Goal: Navigation & Orientation: Find specific page/section

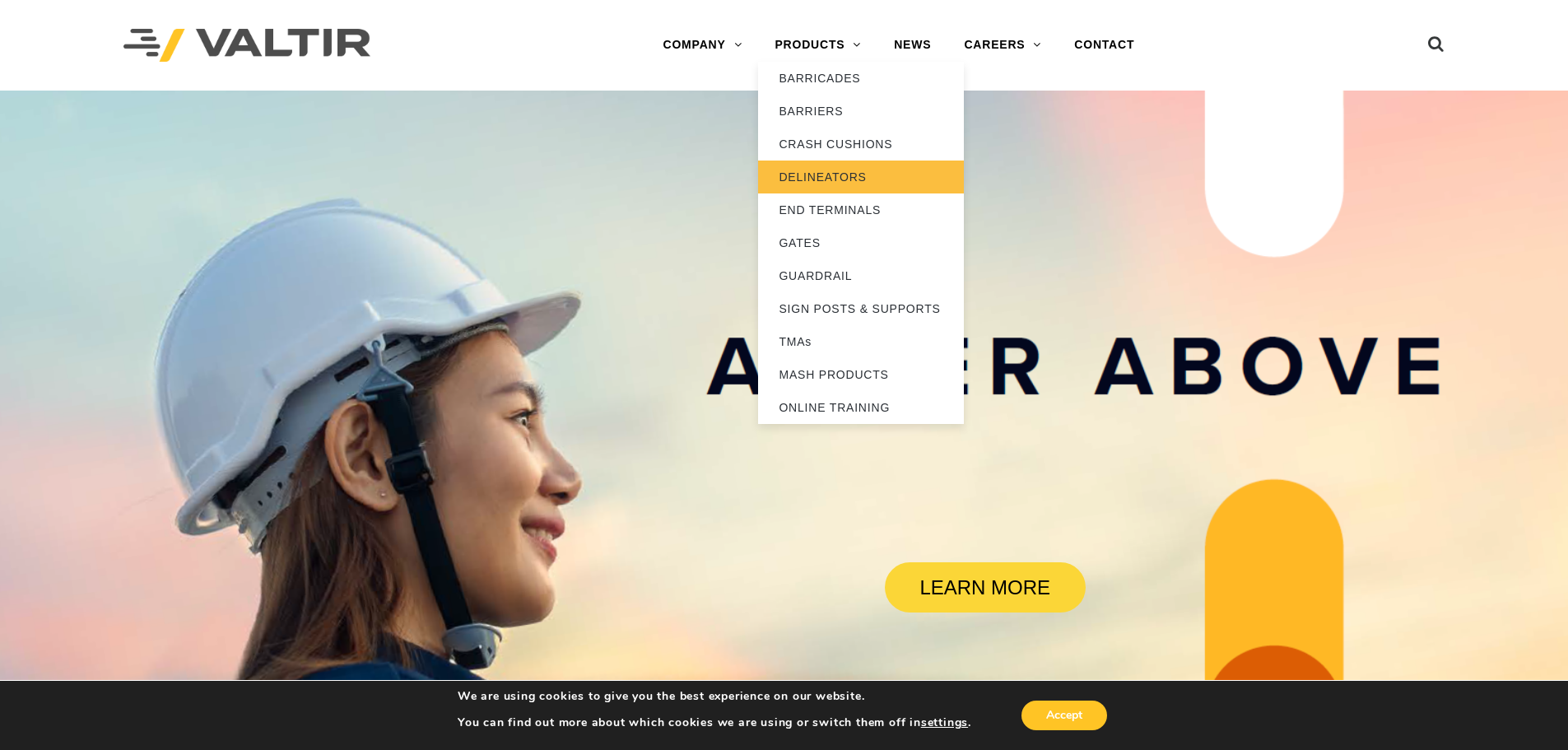
click at [814, 172] on link "DELINEATORS" at bounding box center [861, 176] width 206 height 33
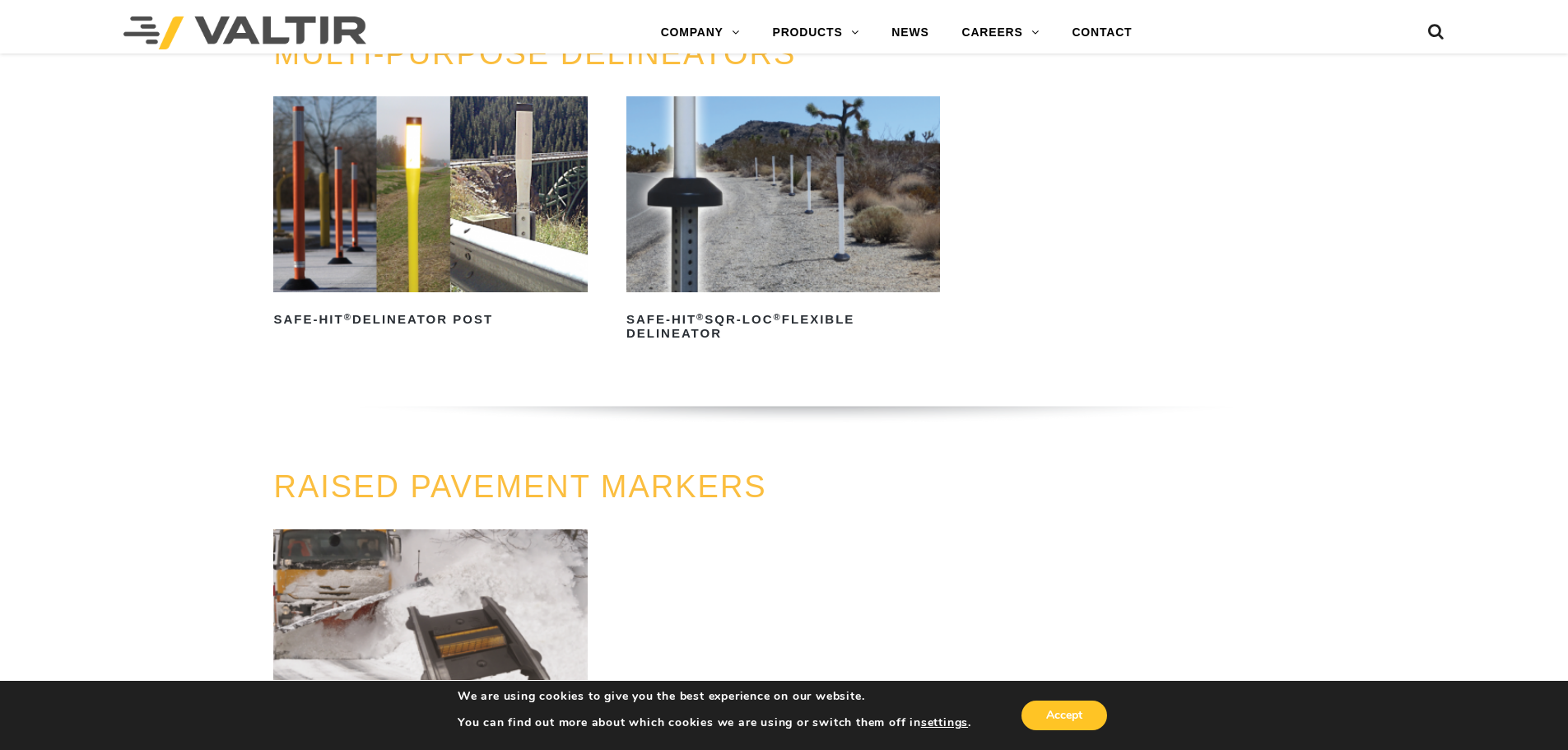
scroll to position [576, 0]
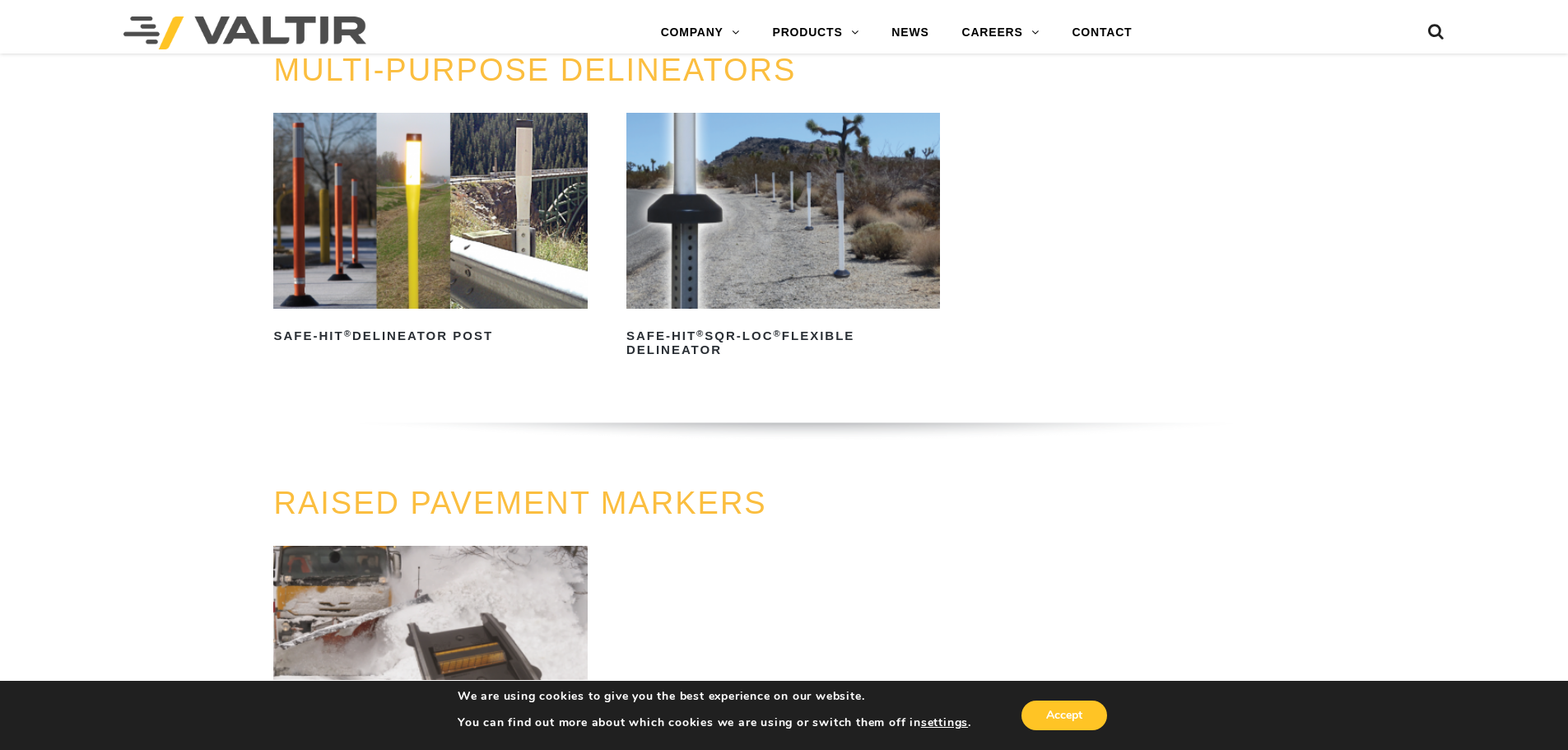
click at [383, 249] on img at bounding box center [430, 211] width 314 height 196
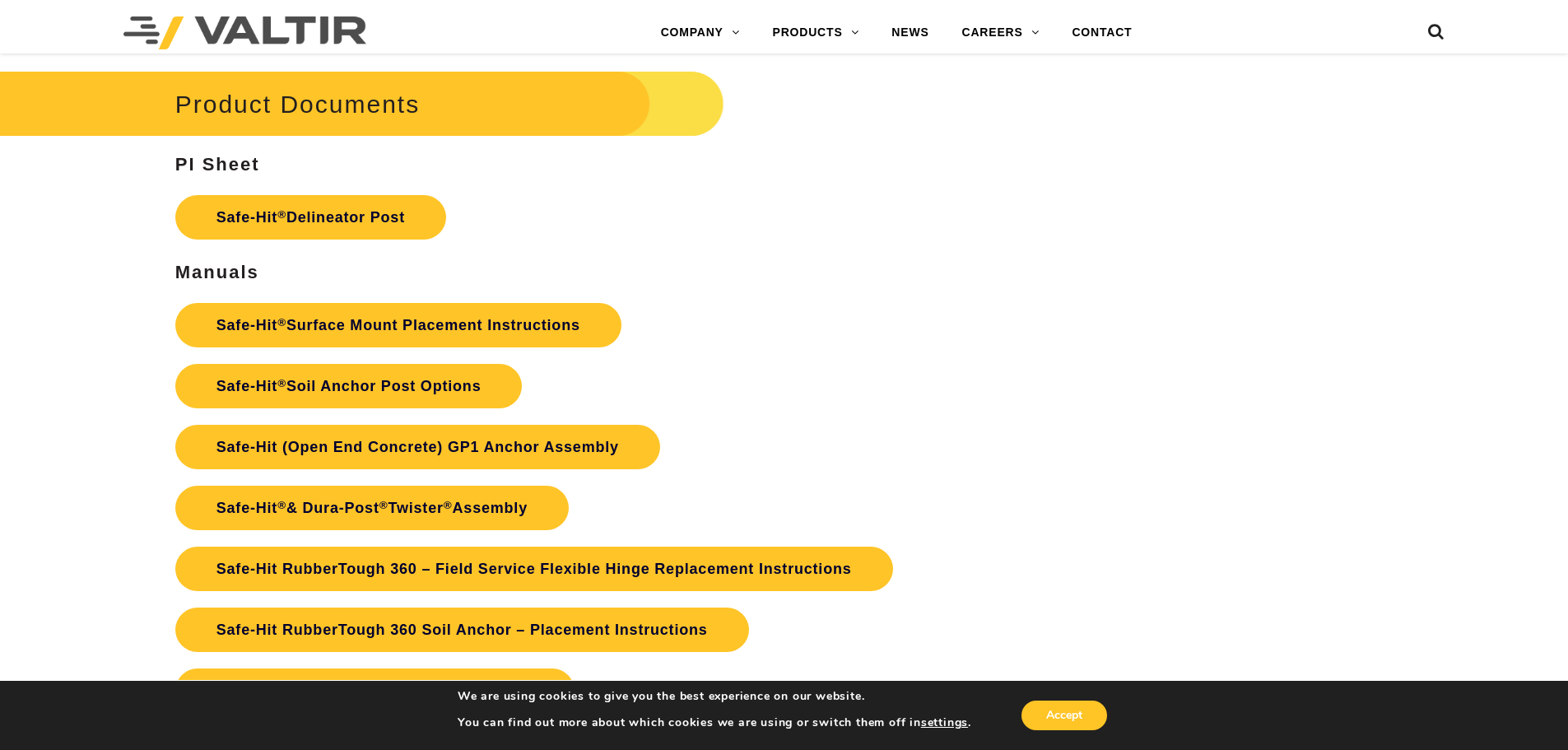
scroll to position [3706, 0]
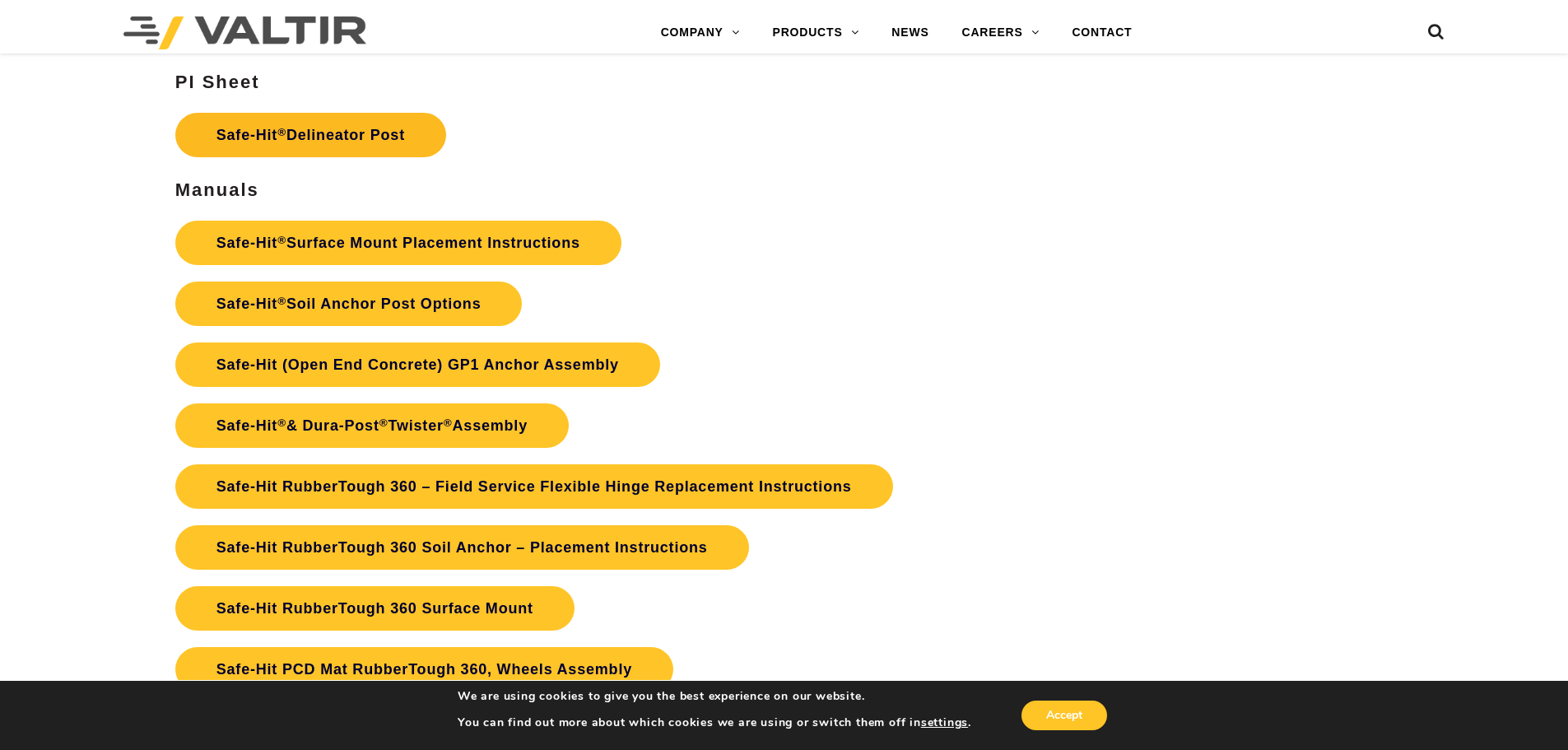
click at [301, 138] on link "Safe-Hit ® Delineator Post" at bounding box center [310, 135] width 271 height 44
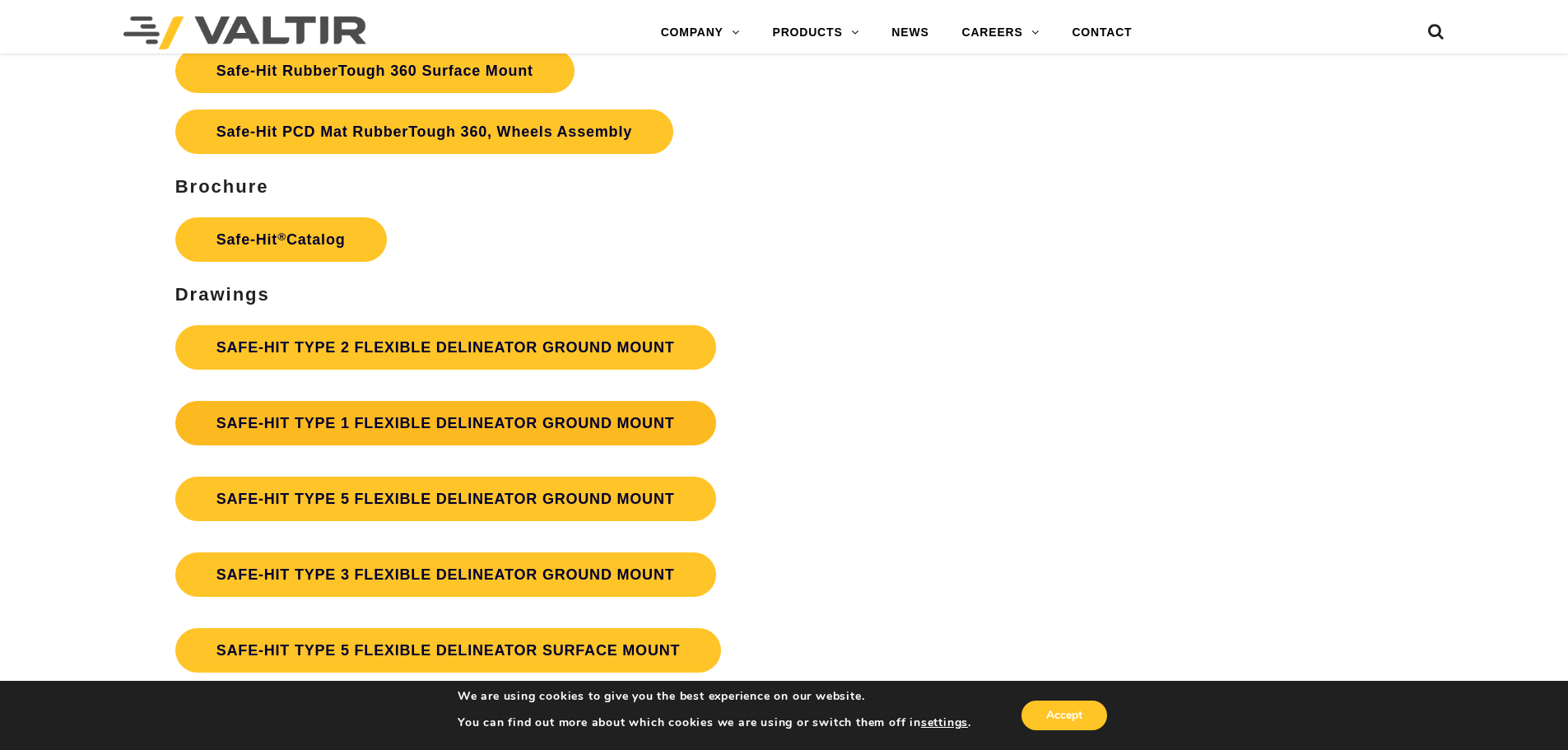
scroll to position [4282, 0]
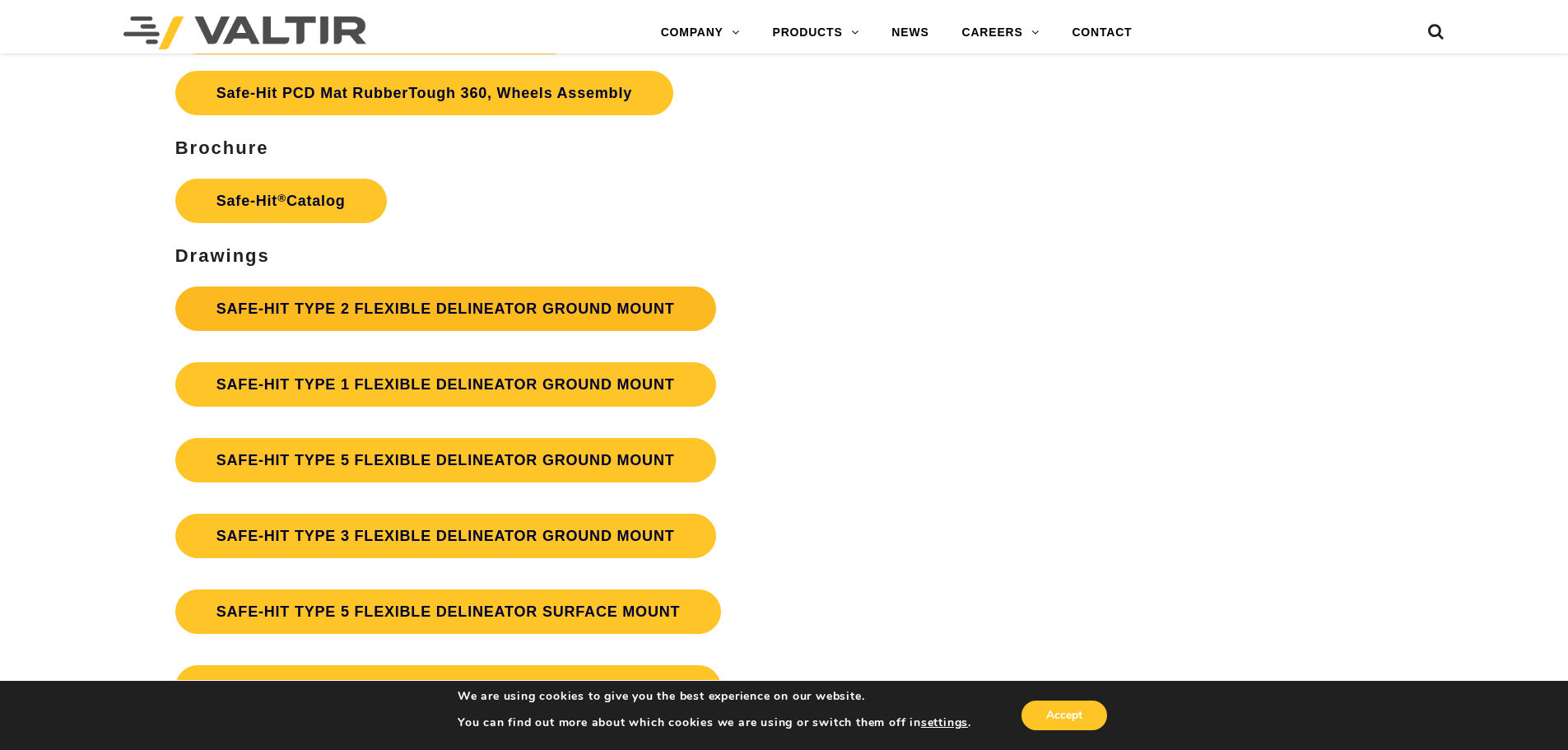
click at [472, 314] on link "SAFE-HIT TYPE 2 FLEXIBLE DELINEATOR GROUND MOUNT" at bounding box center [445, 308] width 540 height 44
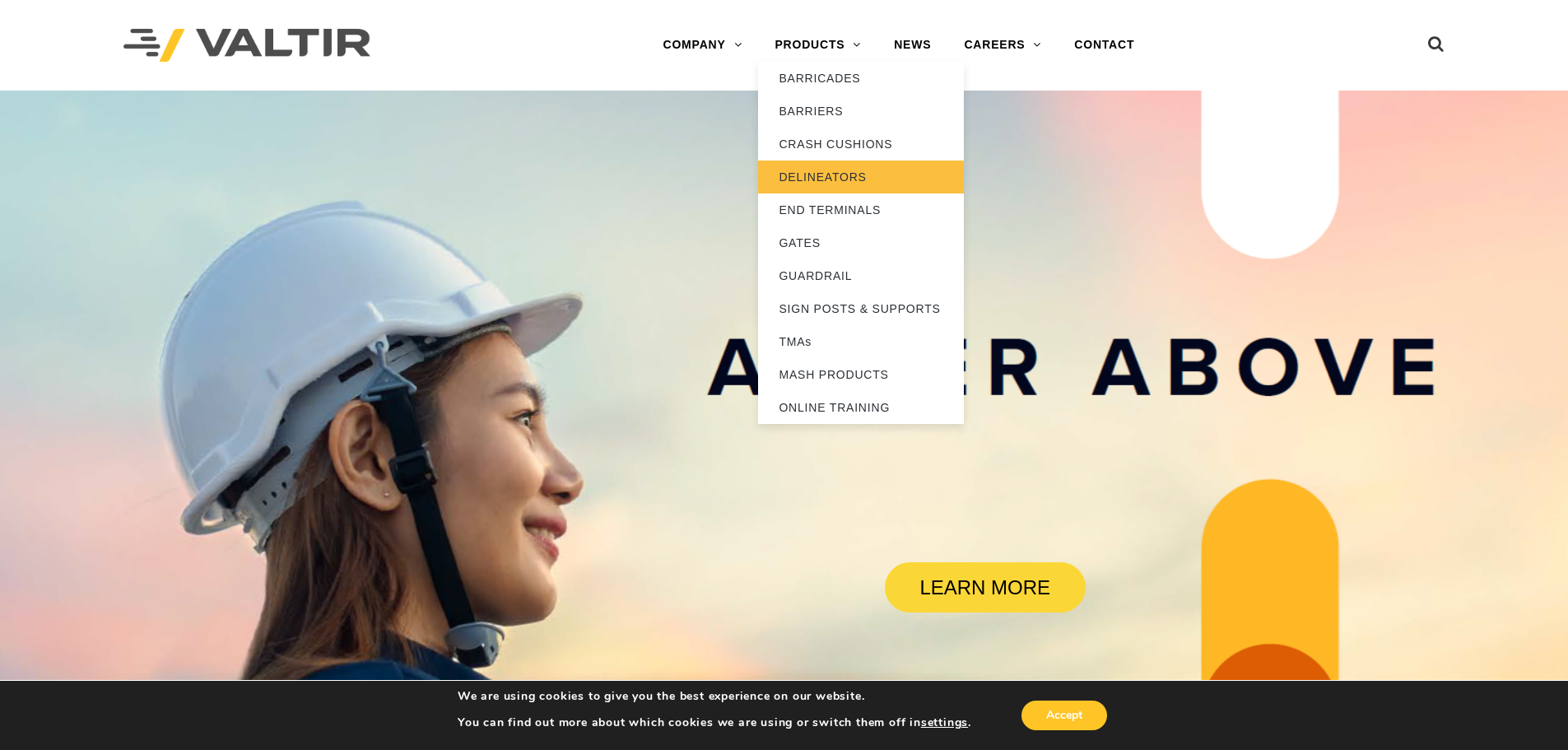
click at [818, 178] on link "DELINEATORS" at bounding box center [861, 176] width 206 height 33
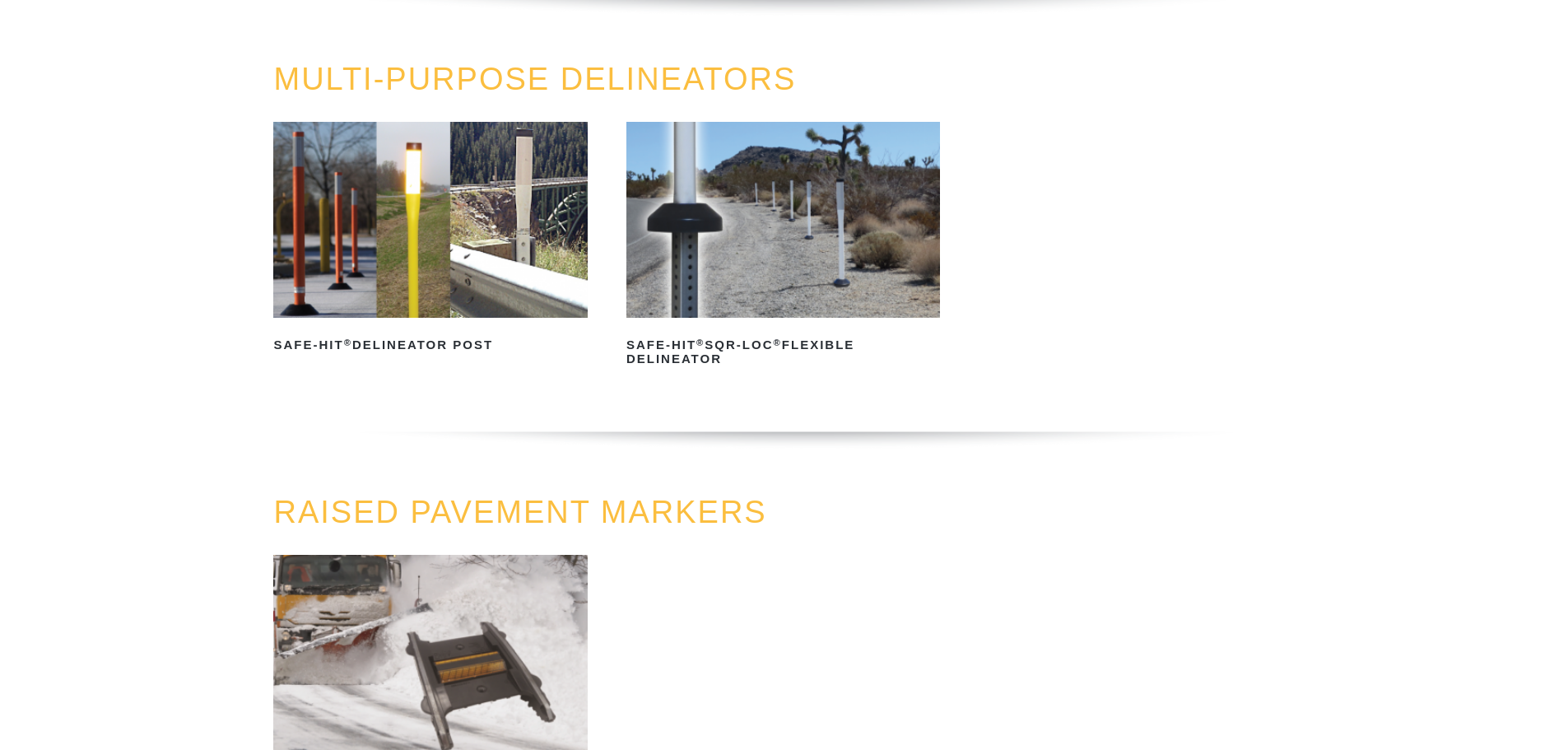
scroll to position [576, 0]
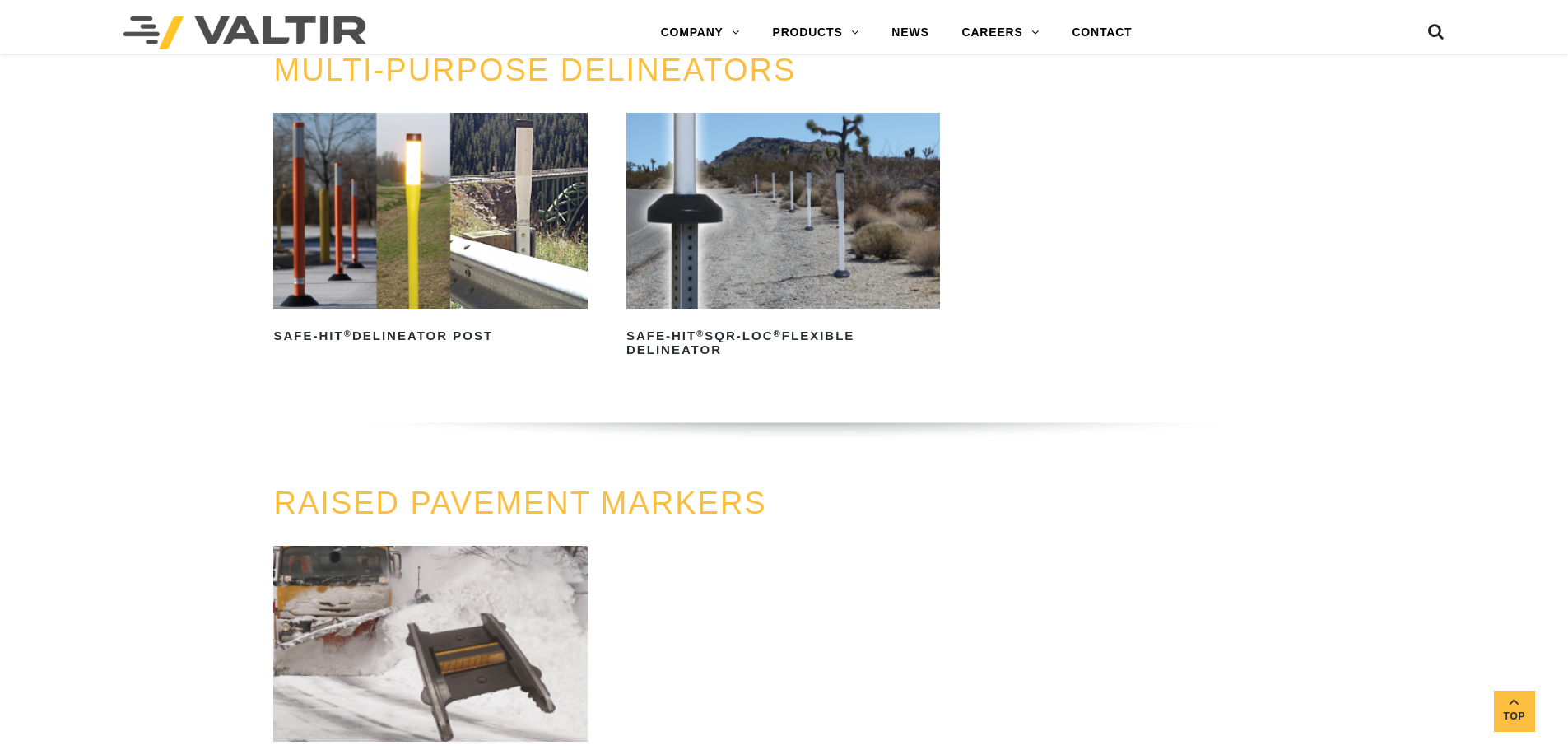
click at [394, 276] on img at bounding box center [430, 211] width 314 height 196
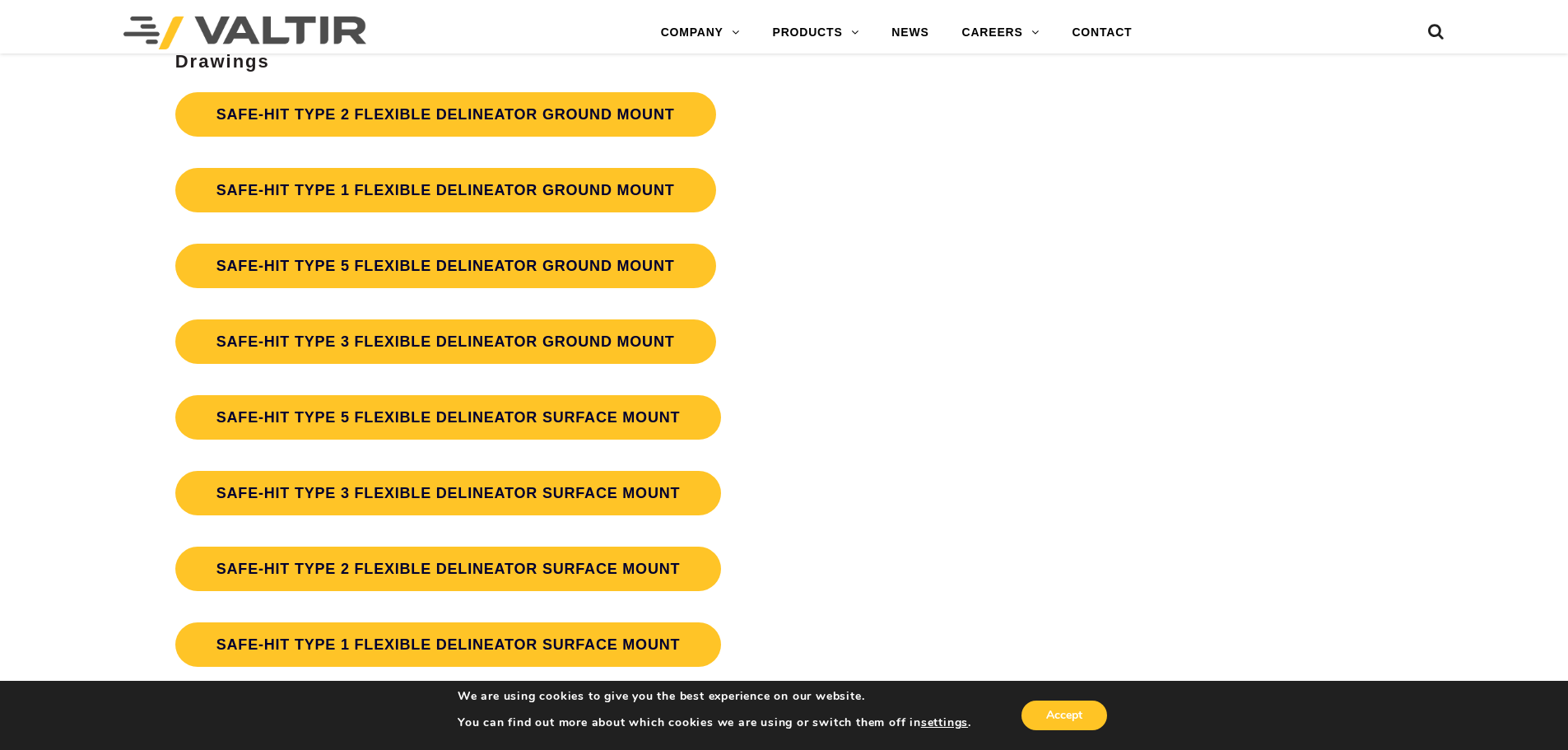
scroll to position [4447, 0]
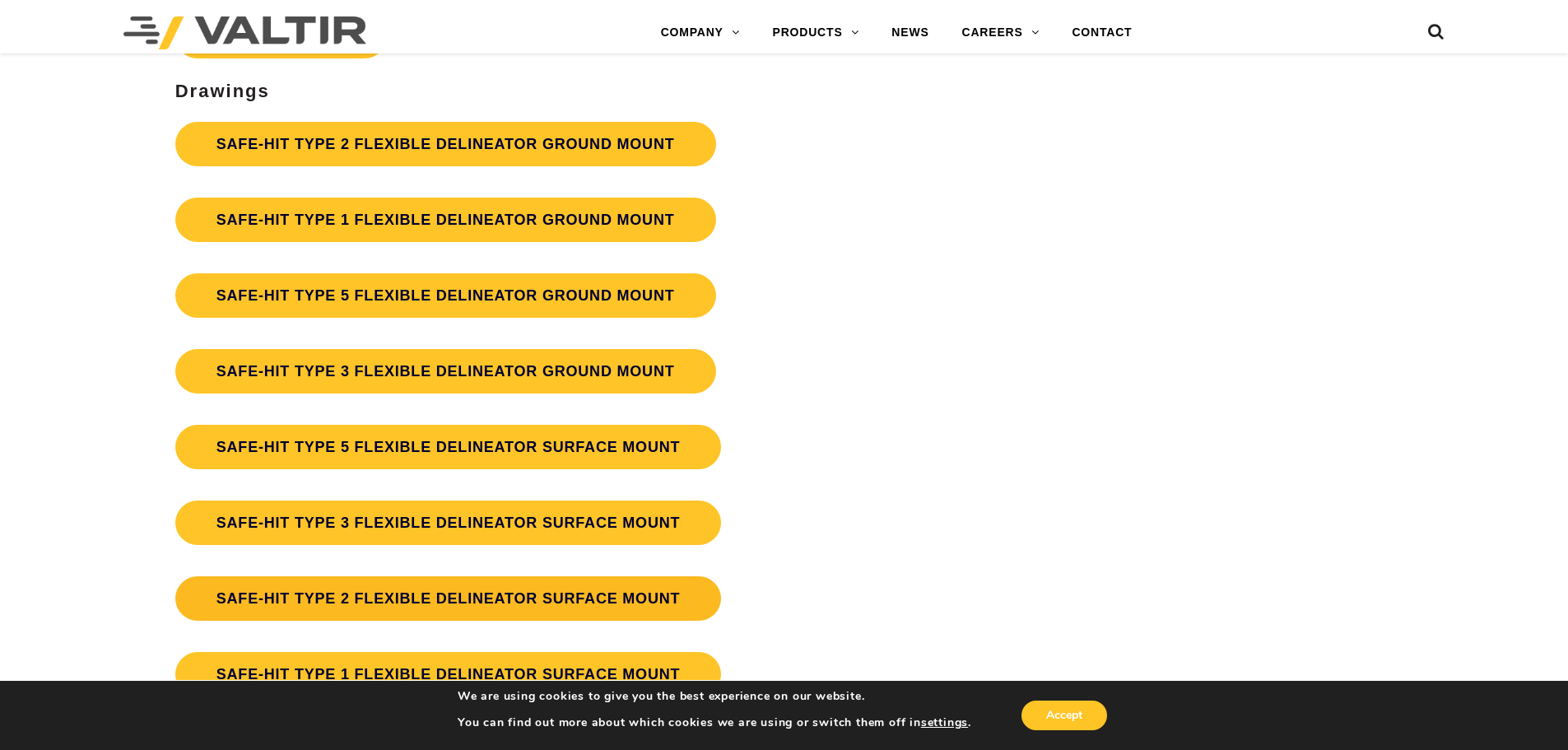
click at [407, 594] on link "SAFE-HIT TYPE 2 FLEXIBLE DELINEATOR SURFACE MOUNT" at bounding box center [449, 598] width 547 height 44
